Goal: Task Accomplishment & Management: Manage account settings

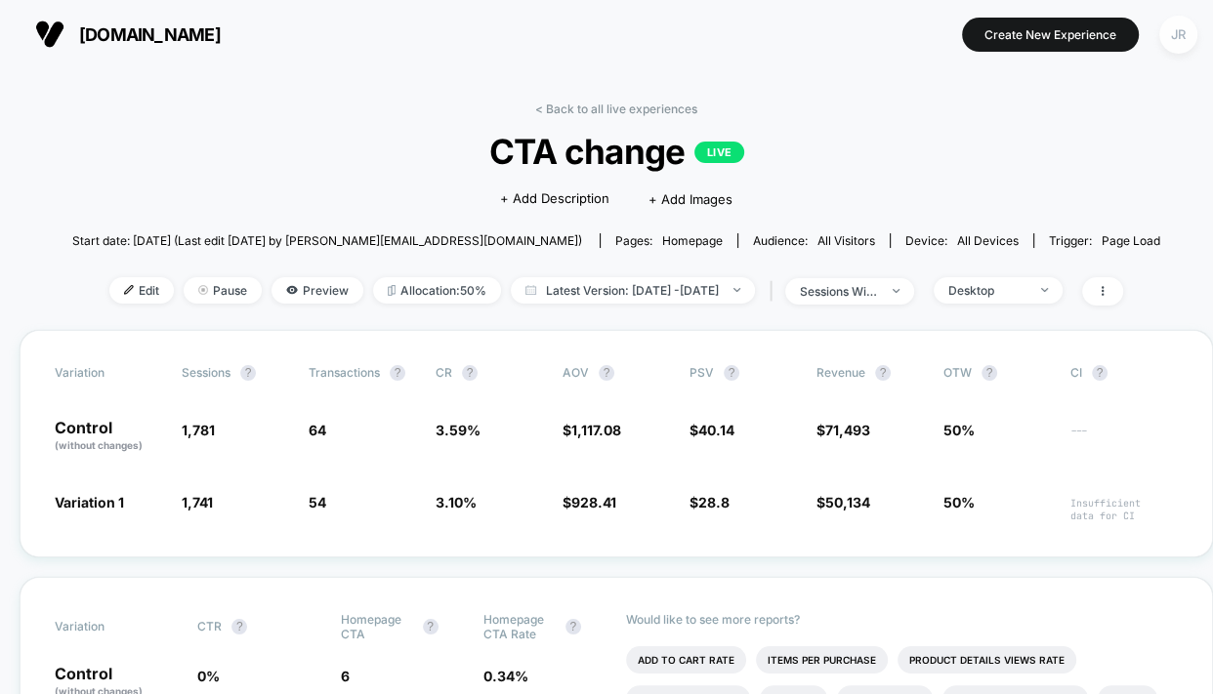
click at [1180, 34] on div "JR" at bounding box center [1178, 35] width 38 height 38
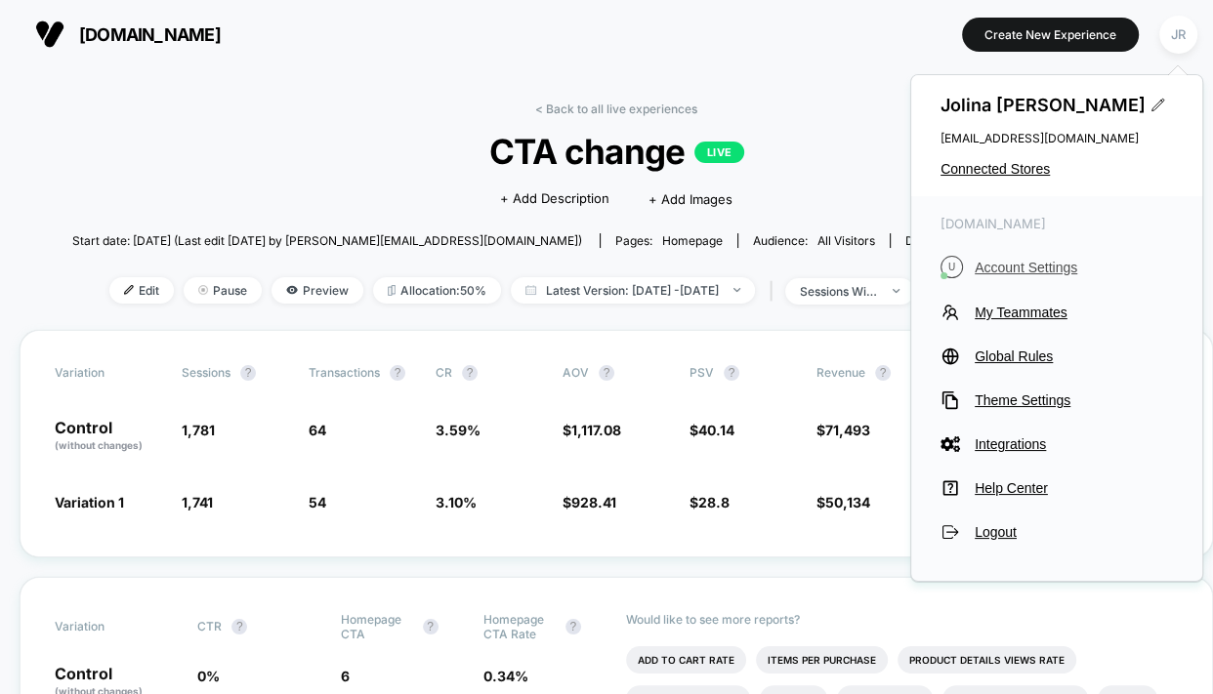
click at [1062, 260] on span "Account Settings" at bounding box center [1074, 268] width 198 height 16
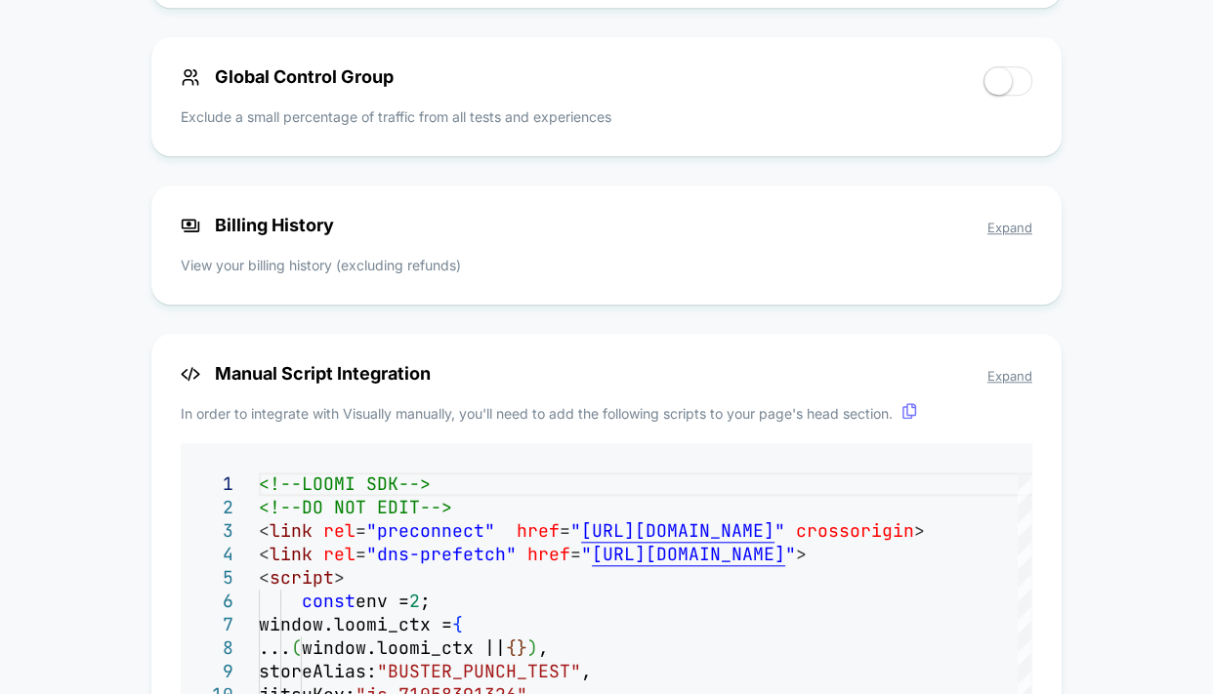
scroll to position [1193, 0]
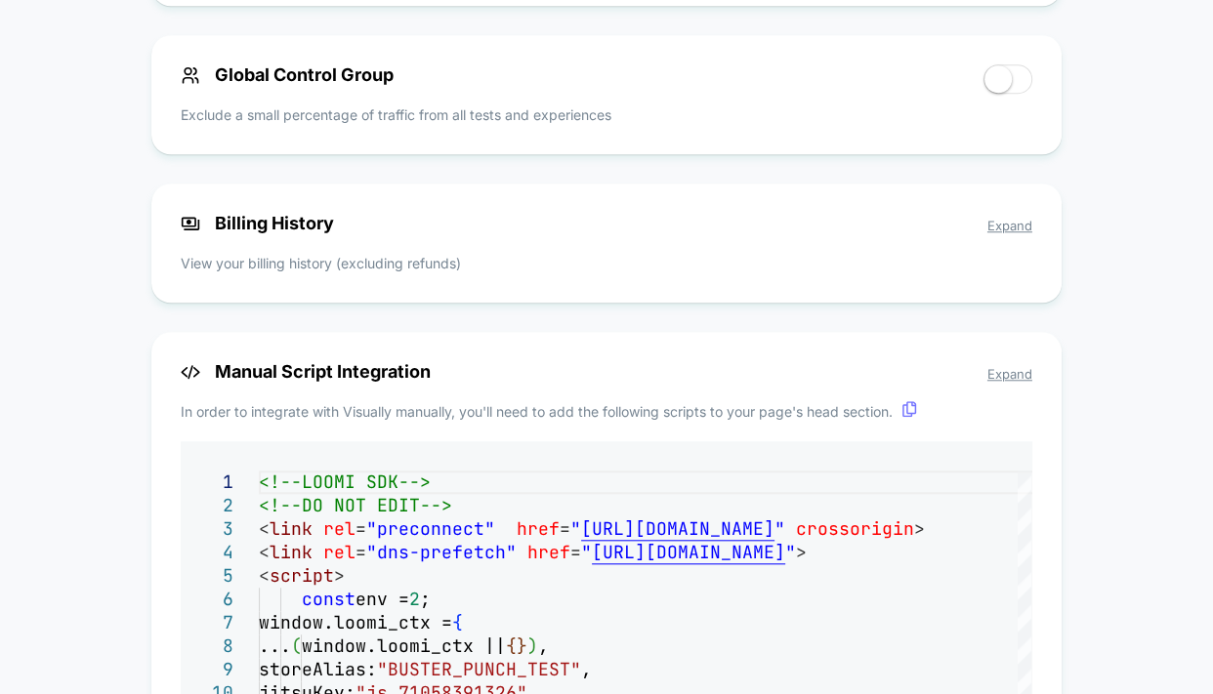
click at [542, 266] on p "View your billing history (excluding refunds)" at bounding box center [607, 263] width 852 height 21
click at [1022, 230] on span "Expand" at bounding box center [1009, 226] width 45 height 16
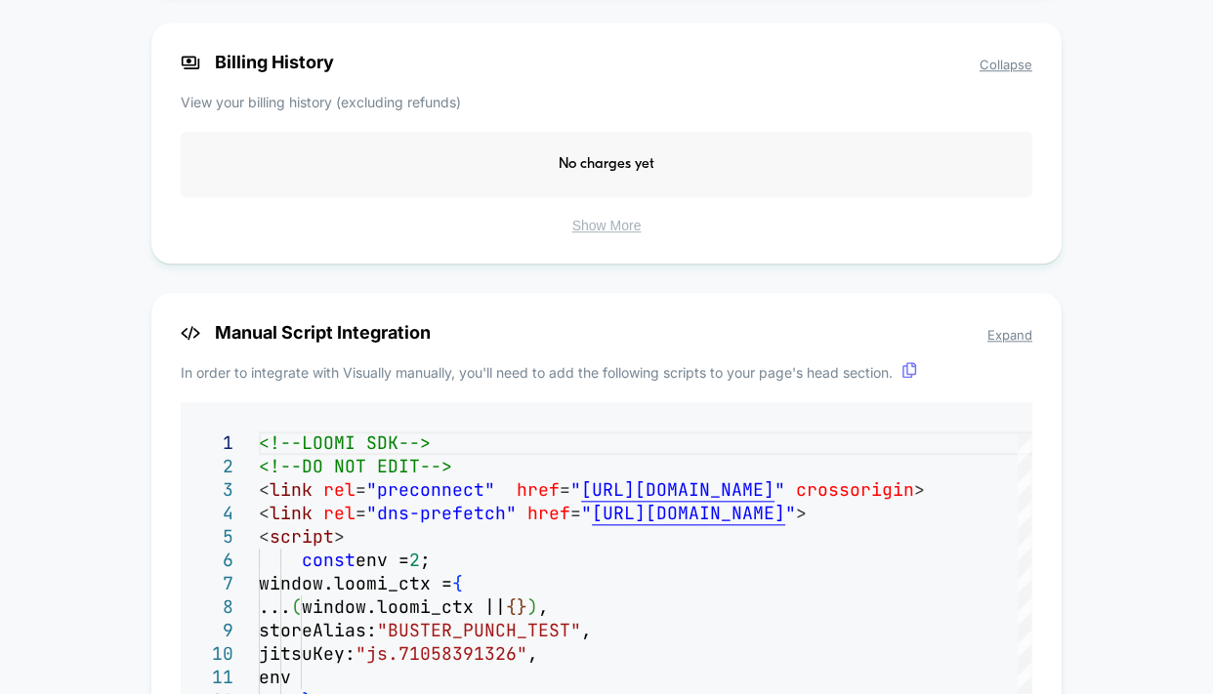
scroll to position [1410, 0]
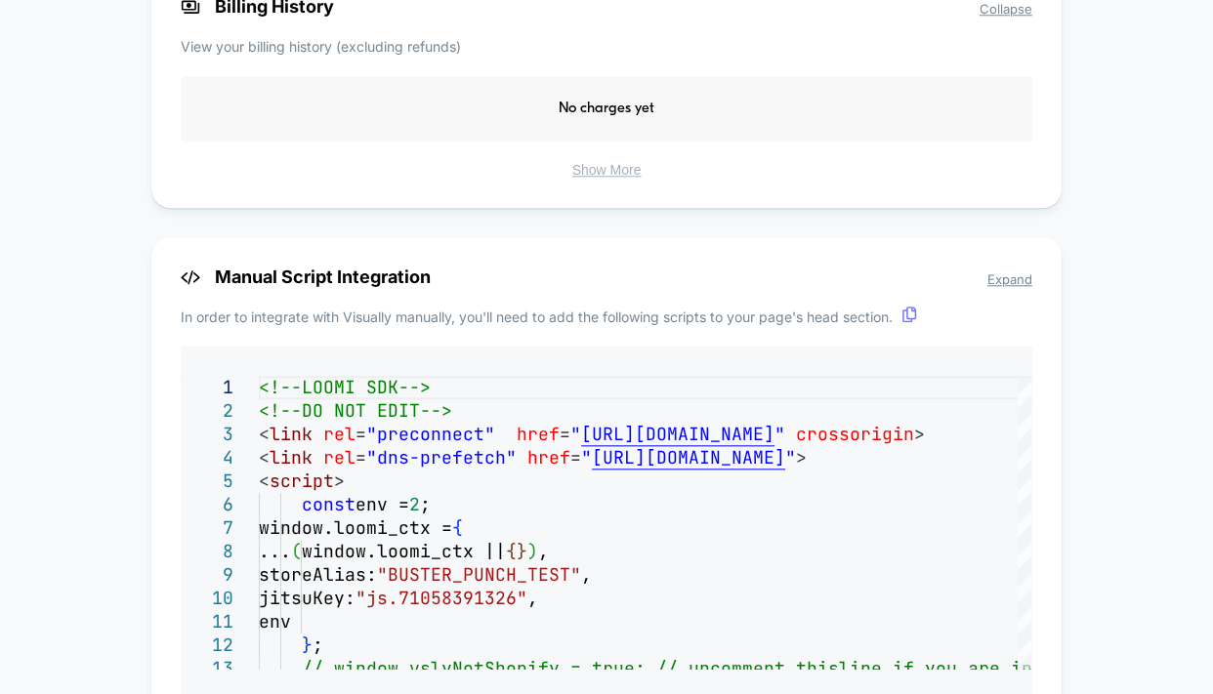
click at [621, 179] on button "Show More" at bounding box center [607, 170] width 852 height 18
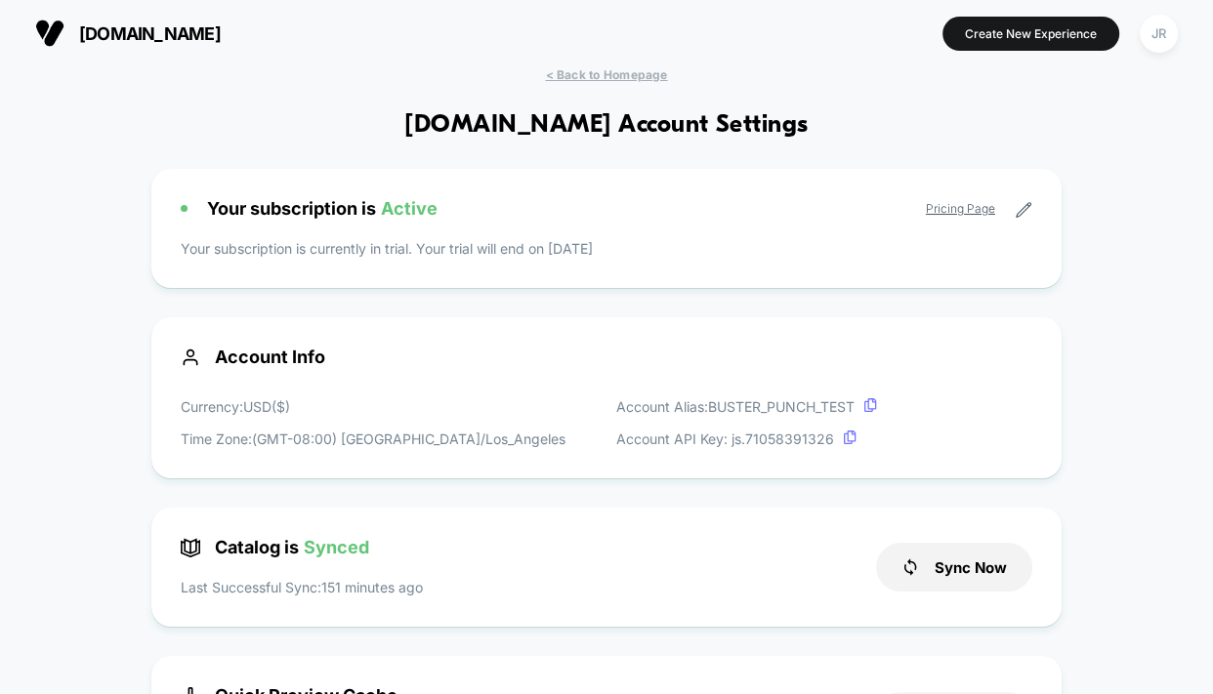
scroll to position [0, 0]
